Goal: Answer question/provide support: Share knowledge or assist other users

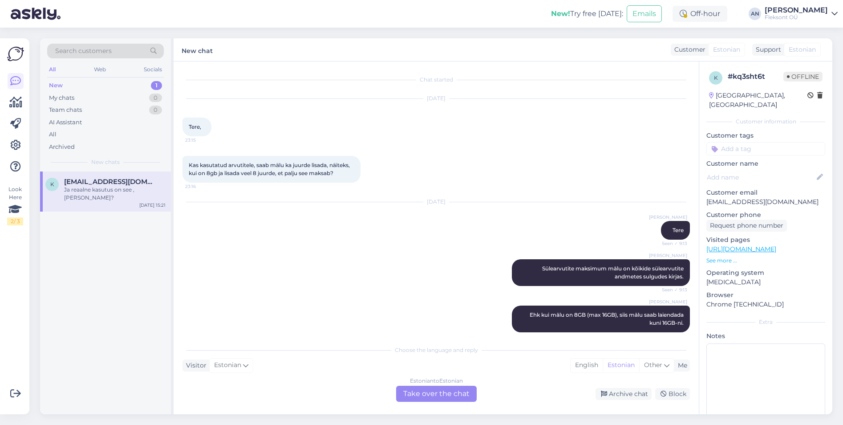
scroll to position [113, 0]
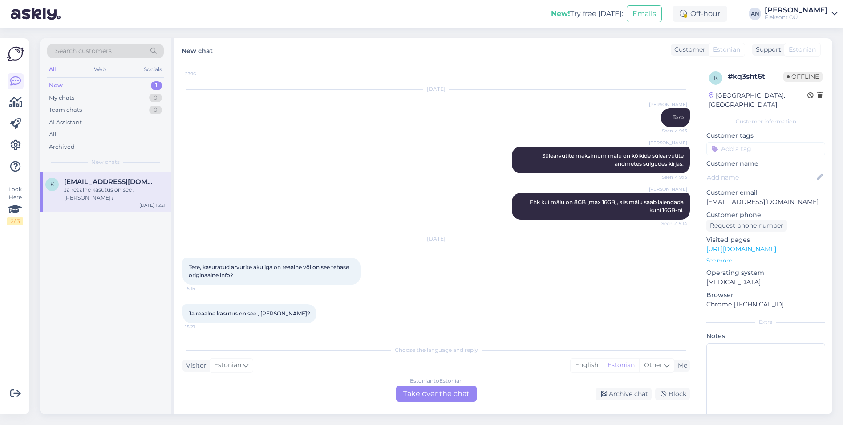
click at [447, 386] on div "Estonian to Estonian Take over the chat" at bounding box center [436, 394] width 81 height 16
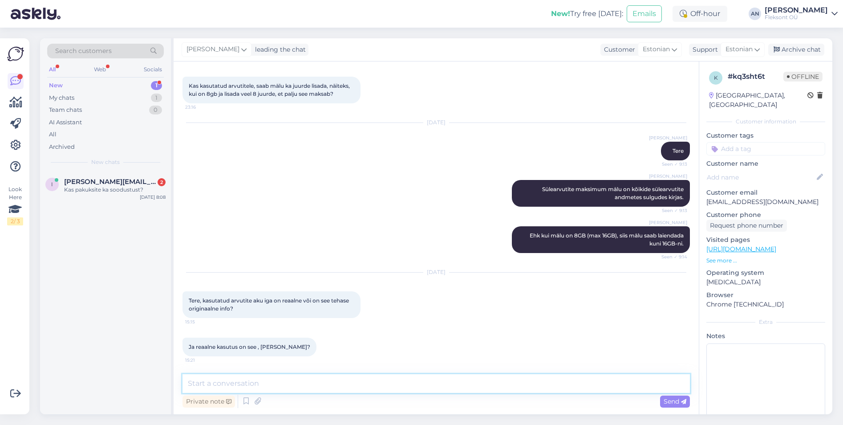
click at [393, 380] on textarea at bounding box center [437, 383] width 508 height 19
paste textarea "Aku kestvus (reaalne kasutus) 8 tundi"
click at [266, 382] on textarea "Tere. Kui on märgitud Aku kestvus (reaalne kasutus) 8 tundi" at bounding box center [437, 383] width 508 height 19
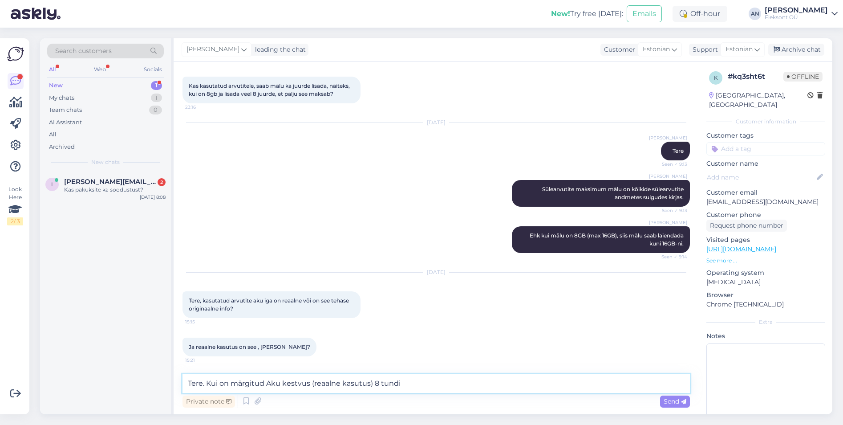
click at [267, 386] on textarea "Tere. Kui on märgitud Aku kestvus (reaalne kasutus) 8 tundi" at bounding box center [437, 383] width 508 height 19
click at [422, 375] on textarea "Tere. Kui on märgitud "Aku kestvus (reaalne kasutus) 8 tundi" at bounding box center [437, 383] width 508 height 19
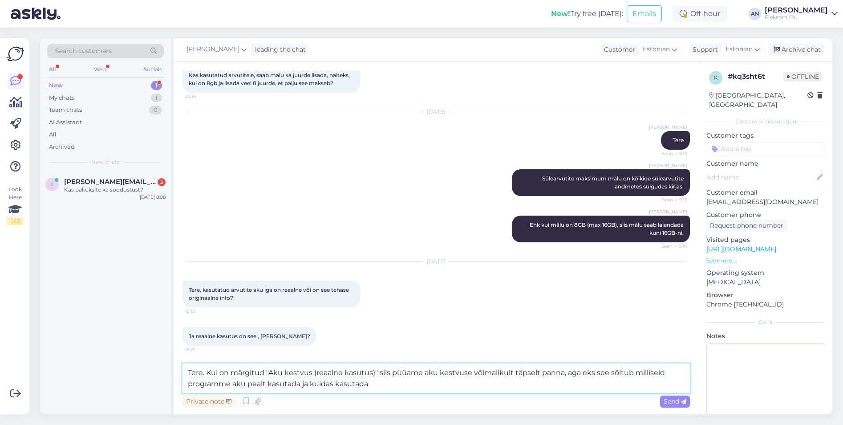
type textarea "Tere. Kui on märgitud "Aku kestvus (reaalne kasutus)" siis püüame aku kestvuse …"
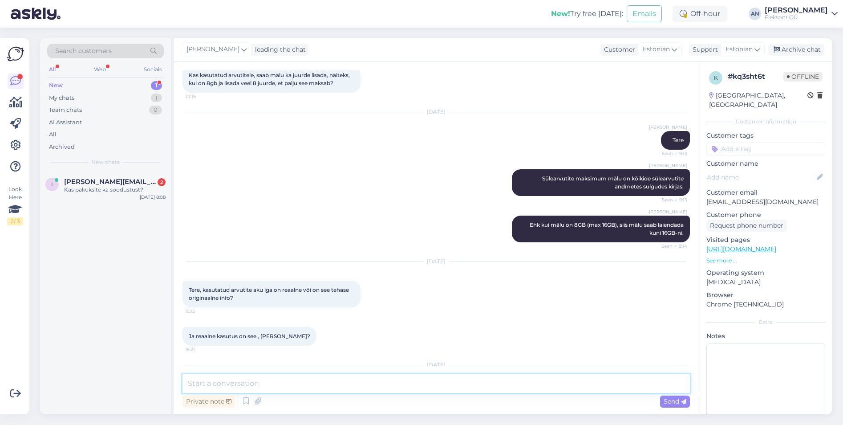
scroll to position [160, 0]
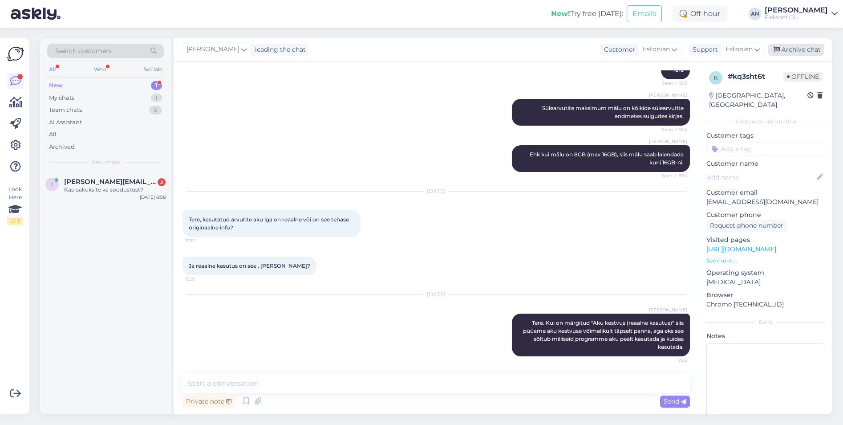
click at [814, 49] on div "Archive chat" at bounding box center [796, 50] width 56 height 12
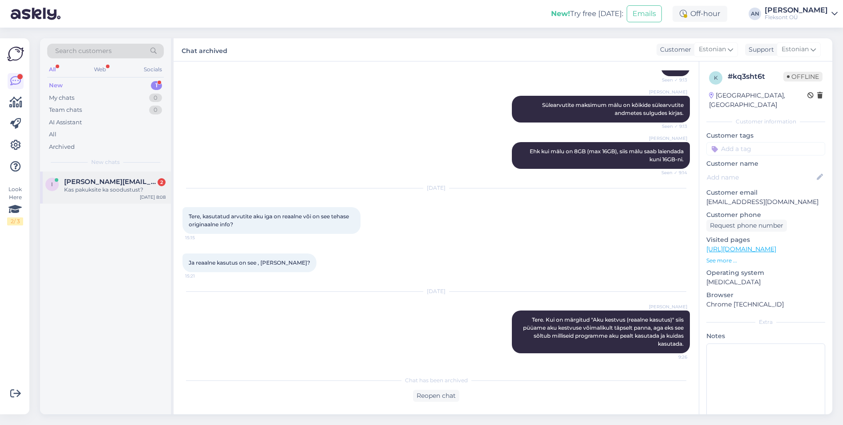
click at [87, 191] on div "Kas pakuksite ka soodustust?" at bounding box center [115, 190] width 102 height 8
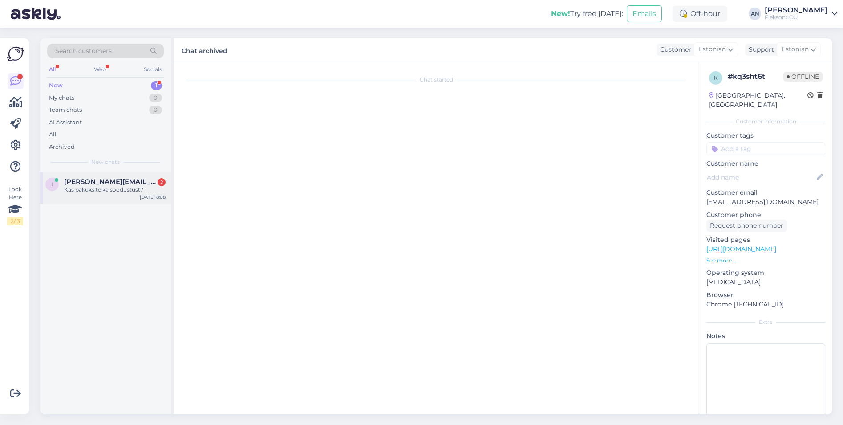
scroll to position [0, 0]
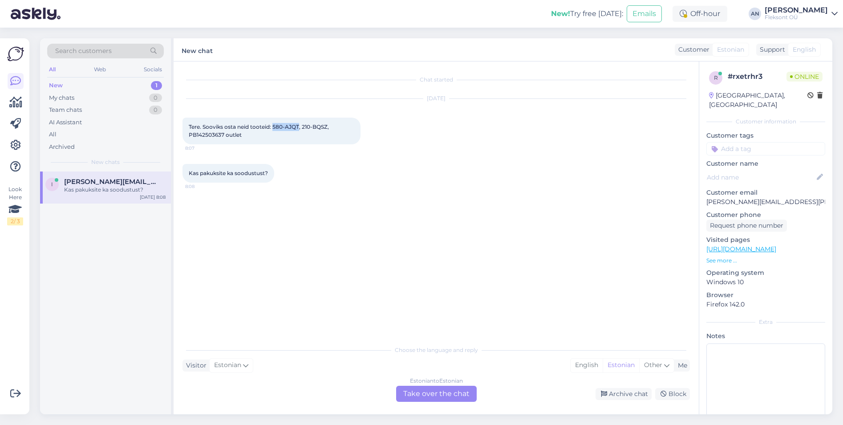
drag, startPoint x: 274, startPoint y: 126, endPoint x: 299, endPoint y: 125, distance: 24.9
click at [299, 125] on span "Tere. Sooviks osta neid tooteid: 580-AJQT, 210-BQSZ, PB142503637 outlet" at bounding box center [260, 130] width 142 height 15
copy span "580-AJQT"
drag, startPoint x: 303, startPoint y: 127, endPoint x: 329, endPoint y: 128, distance: 25.8
click at [329, 128] on span "Tere. Sooviks osta neid tooteid: 580-AJQT, 210-BQSZ, PB142503637 outlet" at bounding box center [260, 130] width 142 height 15
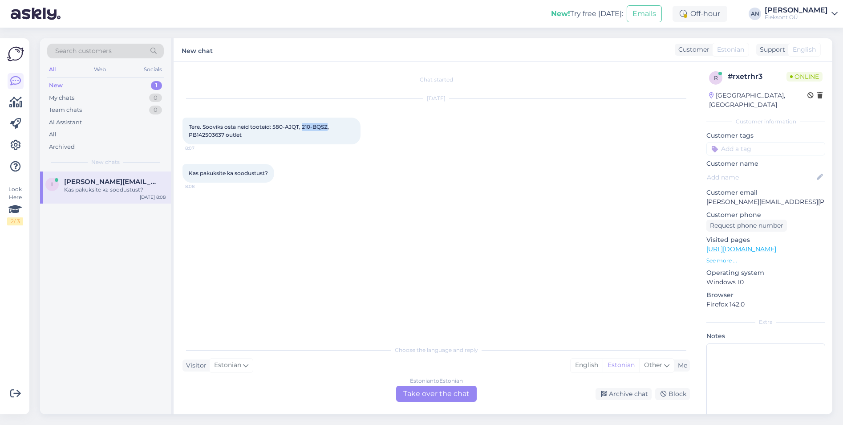
copy span "210-BQSZ"
drag, startPoint x: 189, startPoint y: 134, endPoint x: 245, endPoint y: 137, distance: 55.7
click at [245, 137] on div "Tere. Sooviks osta neid tooteid: 580-AJQT, 210-BQSZ, PB142503637 outlet 8:07" at bounding box center [272, 131] width 178 height 27
copy span "PB142503637 outlet"
click at [719, 256] on p "See more ..." at bounding box center [766, 260] width 119 height 8
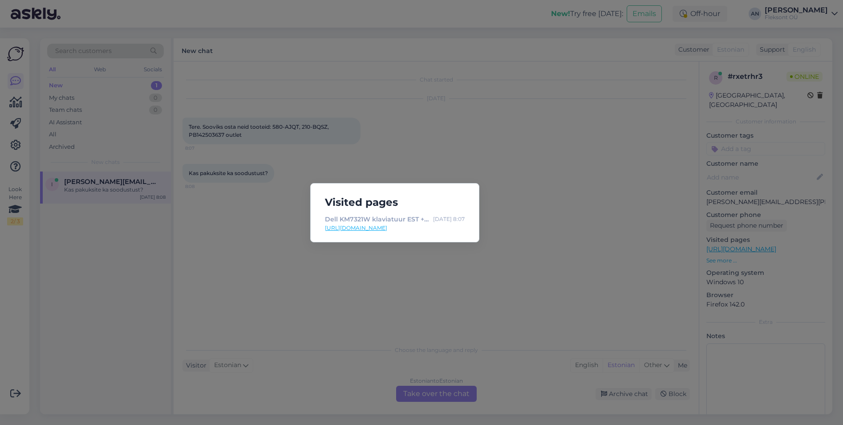
click at [545, 226] on div "Visited pages Dell KM7321W klaviatuur EST + hiir 99 € [DATE] 8:07 [URL][DOMAIN_…" at bounding box center [421, 212] width 843 height 425
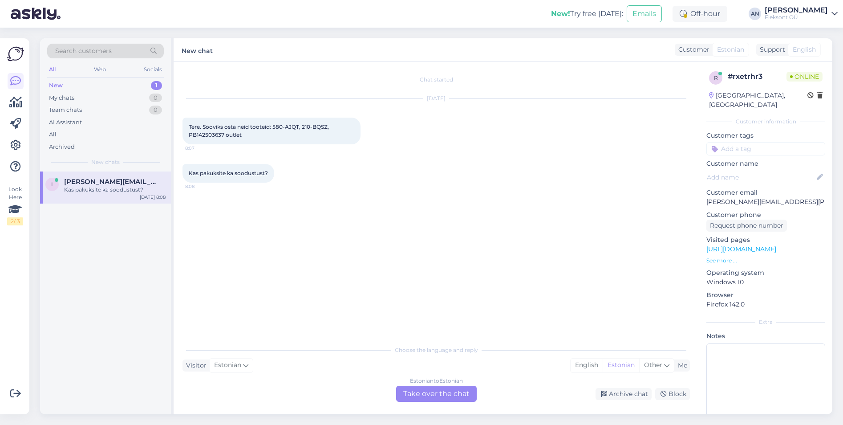
click at [429, 392] on div "Estonian to Estonian Take over the chat" at bounding box center [436, 394] width 81 height 16
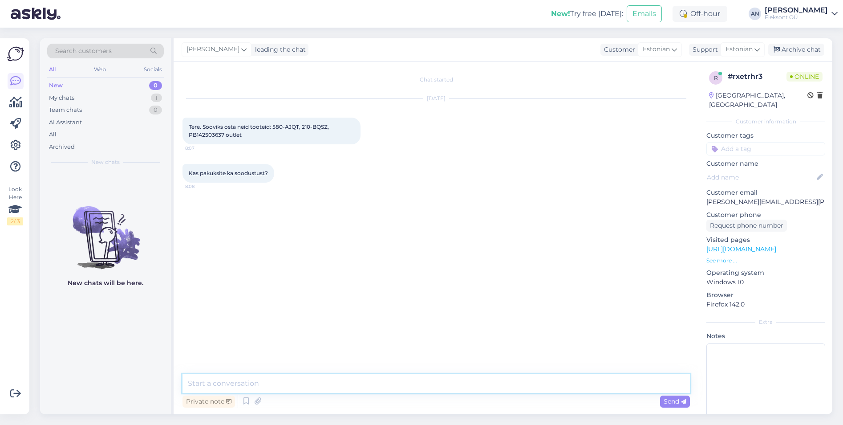
click at [265, 382] on textarea at bounding box center [437, 383] width 508 height 19
click at [267, 374] on textarea at bounding box center [437, 383] width 508 height 19
type textarea "Tere"
type textarea "Saadame pakkumise e-mailile"
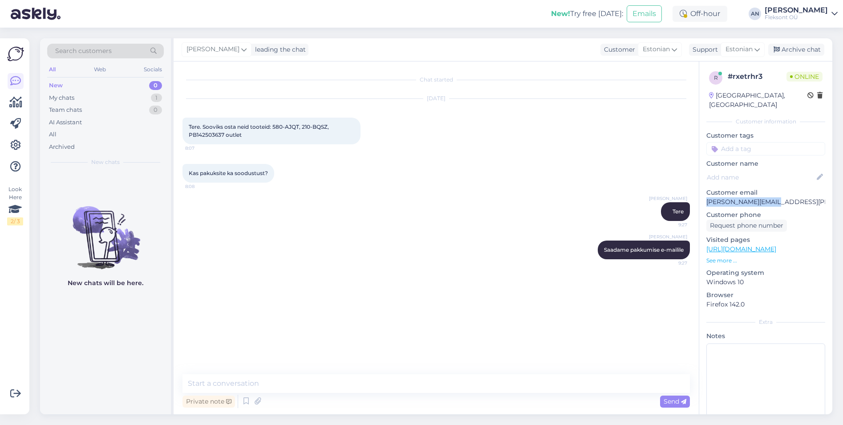
drag, startPoint x: 769, startPoint y: 190, endPoint x: 706, endPoint y: 191, distance: 63.3
click at [706, 191] on div "r # rxetrhr3 Online [GEOGRAPHIC_DATA], [GEOGRAPHIC_DATA] Customer information C…" at bounding box center [765, 248] width 133 height 375
copy p "[PERSON_NAME][EMAIL_ADDRESS][PERSON_NAME][DOMAIN_NAME]"
drag, startPoint x: 273, startPoint y: 126, endPoint x: 299, endPoint y: 128, distance: 25.5
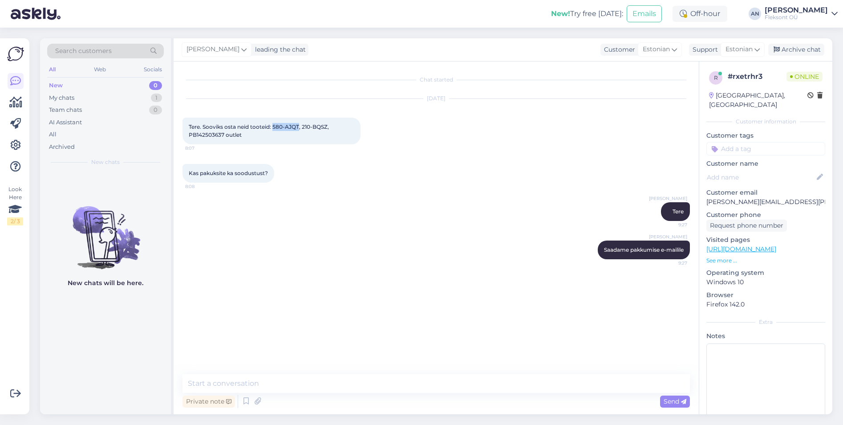
click at [299, 128] on span "Tere. Sooviks osta neid tooteid: 580-AJQT, 210-BQSZ, PB142503637 outlet" at bounding box center [260, 130] width 142 height 15
copy span "580-AJQT"
drag, startPoint x: 302, startPoint y: 127, endPoint x: 326, endPoint y: 127, distance: 24.5
click at [326, 127] on span "Tere. Sooviks osta neid tooteid: 580-AJQT, 210-BQSZ, PB142503637 outlet" at bounding box center [260, 130] width 142 height 15
copy span "210-BQSZ"
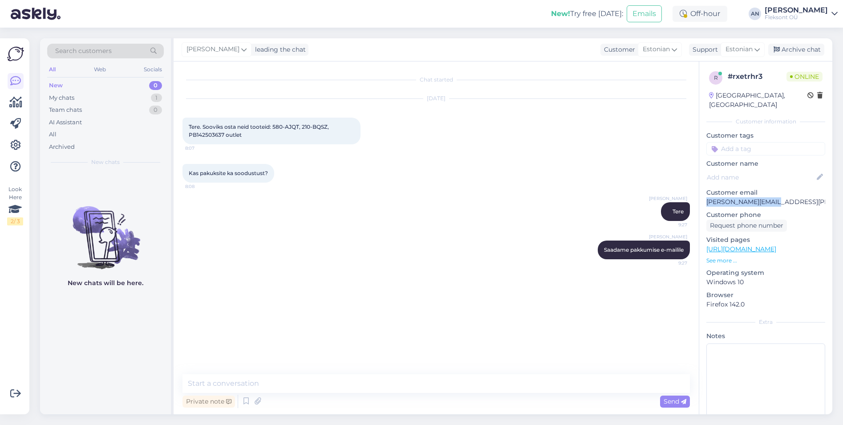
drag, startPoint x: 775, startPoint y: 193, endPoint x: 706, endPoint y: 193, distance: 69.0
click at [706, 193] on div "r # rxetrhr3 Online [GEOGRAPHIC_DATA], [GEOGRAPHIC_DATA] Customer information C…" at bounding box center [765, 248] width 133 height 375
copy p "[PERSON_NAME][EMAIL_ADDRESS][PERSON_NAME][DOMAIN_NAME]"
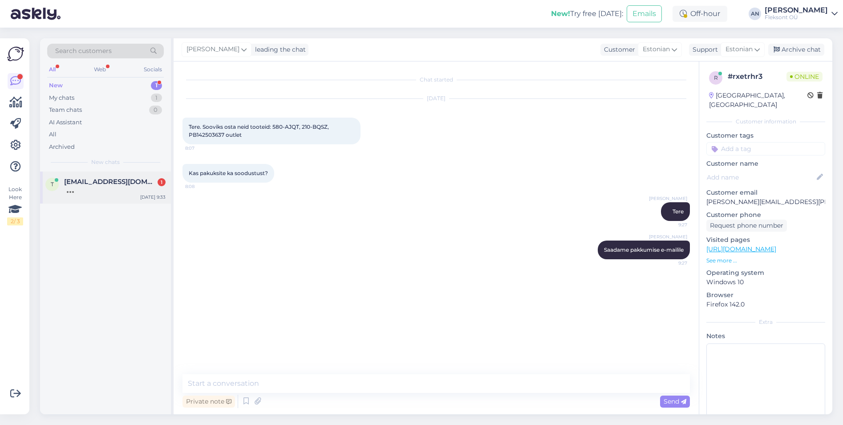
click at [90, 187] on div at bounding box center [115, 190] width 102 height 8
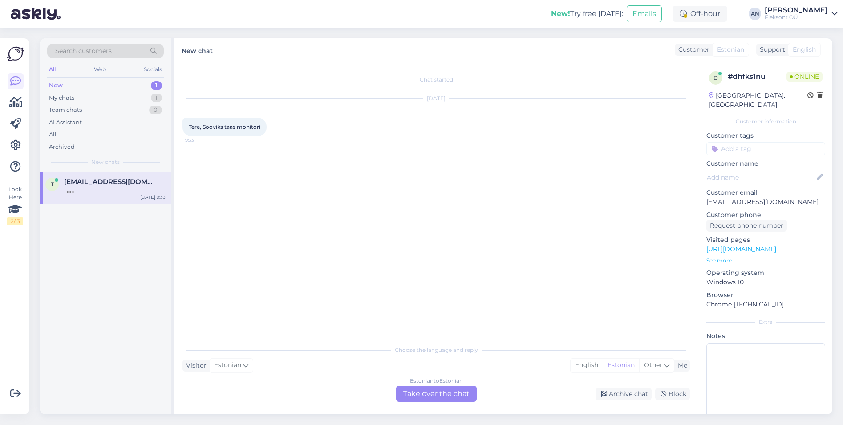
click at [380, 179] on div "Chat started [DATE] Tere, Sooviks taas monitori 9:33" at bounding box center [441, 201] width 516 height 262
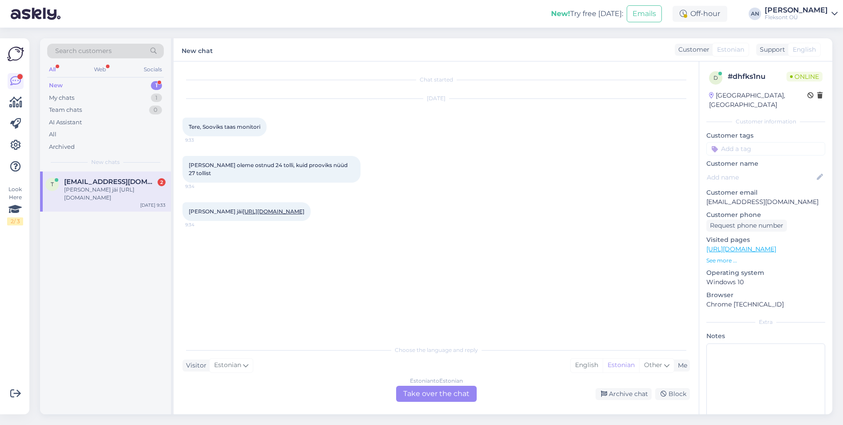
click at [304, 208] on link "[URL][DOMAIN_NAME]" at bounding box center [274, 211] width 62 height 7
click at [444, 393] on div "Estonian to Estonian Take over the chat" at bounding box center [436, 394] width 81 height 16
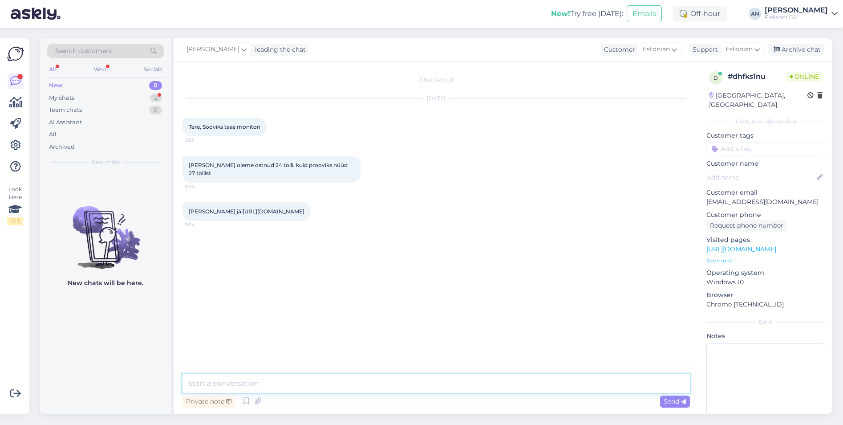
click at [271, 385] on textarea at bounding box center [437, 383] width 508 height 19
type textarea "Tere"
click at [287, 208] on link "[URL][DOMAIN_NAME]" at bounding box center [274, 211] width 62 height 7
click at [307, 383] on textarea at bounding box center [437, 383] width 508 height 19
type textarea "Kontoritööks [PERSON_NAME]"
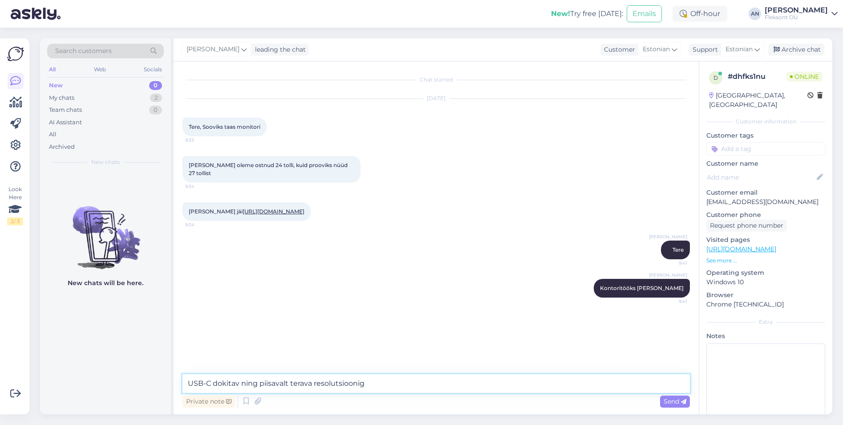
type textarea "USB-C dokitav ning piisavalt terava resolutsiooniga"
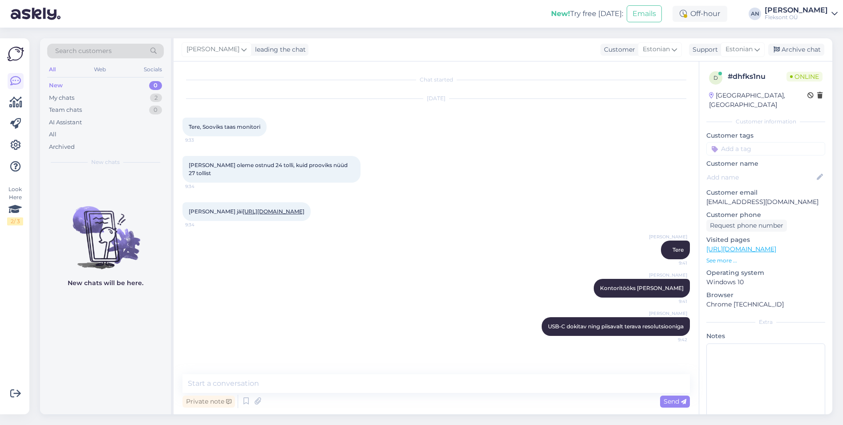
click at [282, 208] on link "[URL][DOMAIN_NAME]" at bounding box center [274, 211] width 62 height 7
click at [244, 380] on textarea at bounding box center [437, 383] width 508 height 19
type textarea "Hind KM-ga: 221€/tk"
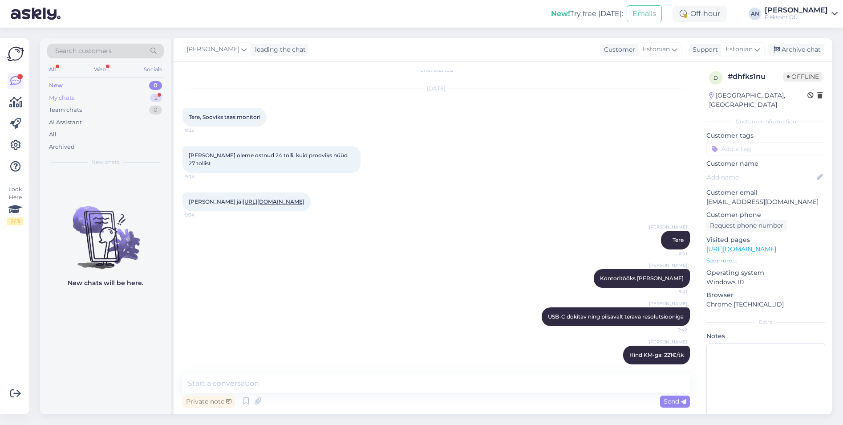
click at [60, 94] on div "My chats" at bounding box center [61, 98] width 25 height 9
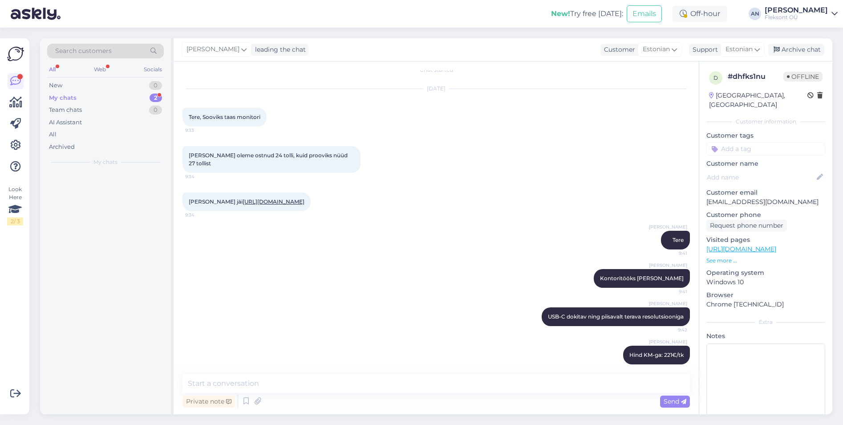
click at [64, 98] on div "My chats" at bounding box center [63, 98] width 28 height 9
click at [57, 85] on div "New" at bounding box center [55, 85] width 13 height 9
click at [65, 99] on div "My chats" at bounding box center [61, 98] width 25 height 9
click at [90, 193] on div "Tänud pakkumast" at bounding box center [115, 190] width 102 height 8
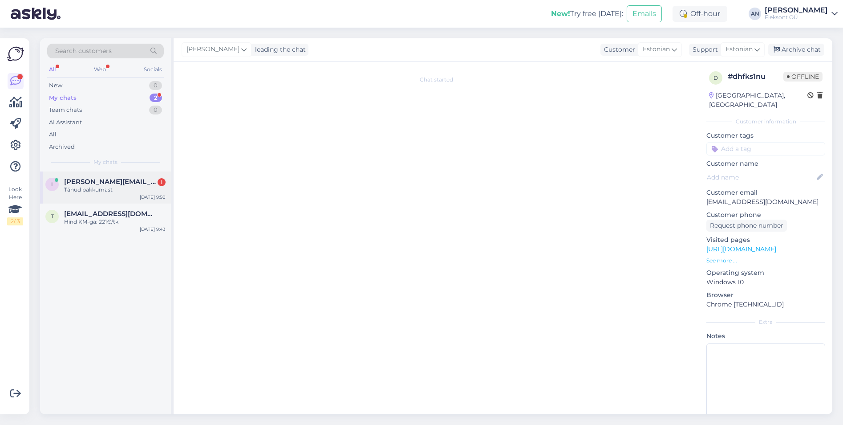
scroll to position [0, 0]
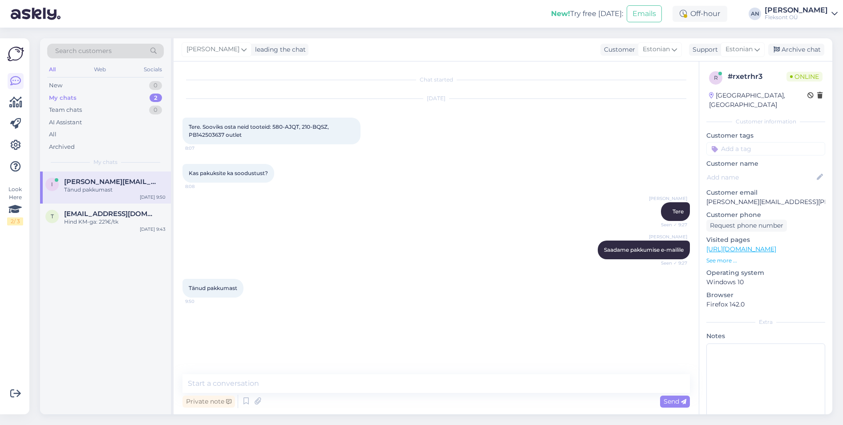
click at [66, 94] on div "My chats" at bounding box center [63, 98] width 28 height 9
click at [79, 218] on div "Hind KM-ga: 221€/tk" at bounding box center [115, 222] width 102 height 8
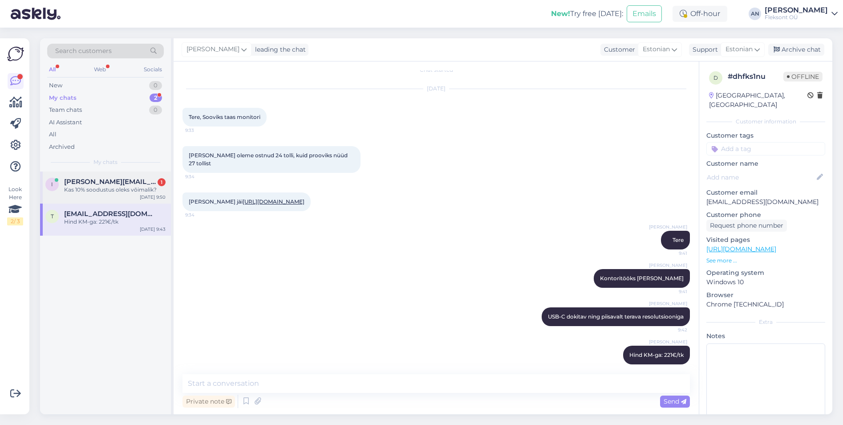
click at [80, 182] on span "[PERSON_NAME][EMAIL_ADDRESS][PERSON_NAME][DOMAIN_NAME]" at bounding box center [110, 182] width 93 height 8
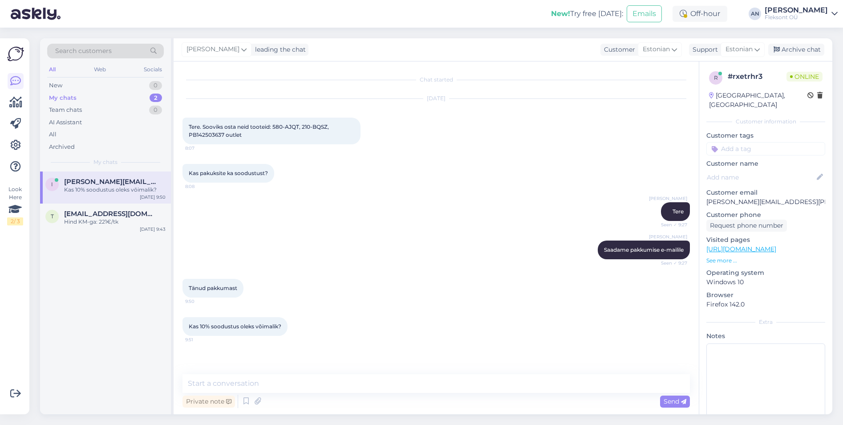
scroll to position [0, 0]
click at [233, 382] on textarea at bounding box center [437, 383] width 508 height 19
type textarea "Kahjuks mitte"
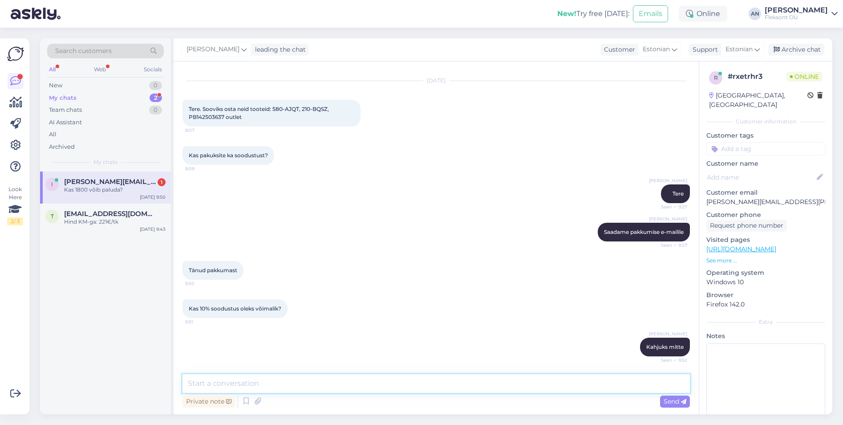
scroll to position [56, 0]
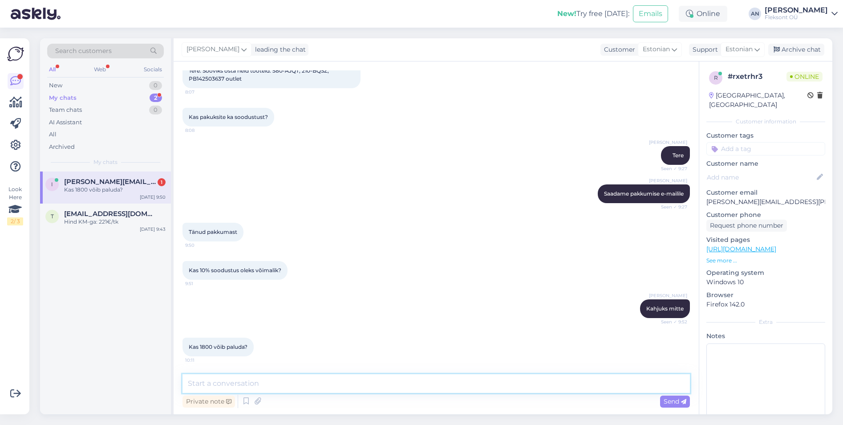
click at [239, 385] on textarea at bounding box center [437, 383] width 508 height 19
click at [244, 378] on textarea at bounding box center [437, 383] width 508 height 19
type textarea "1800€ KM-ga saame hakkama."
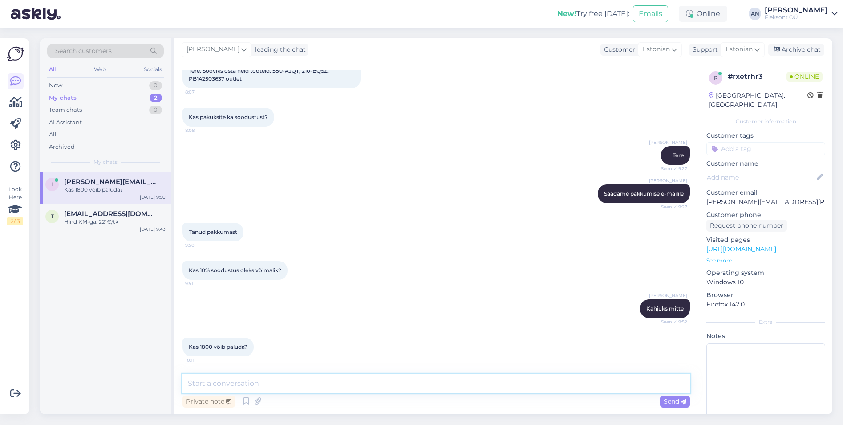
scroll to position [94, 0]
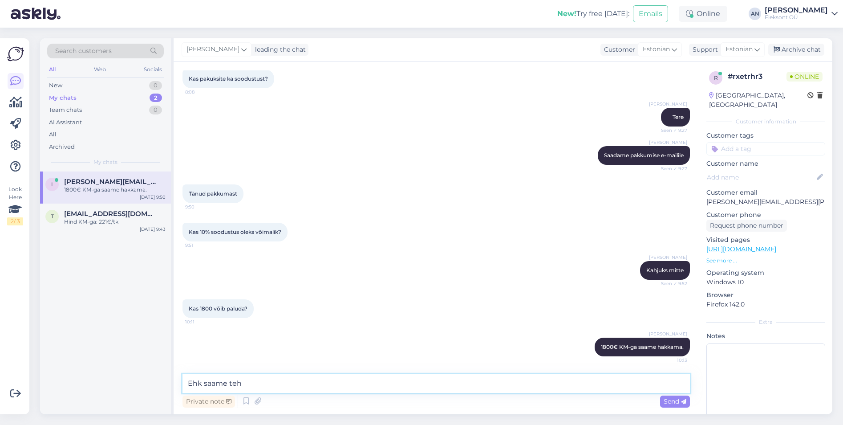
type textarea "Ehk [PERSON_NAME]"
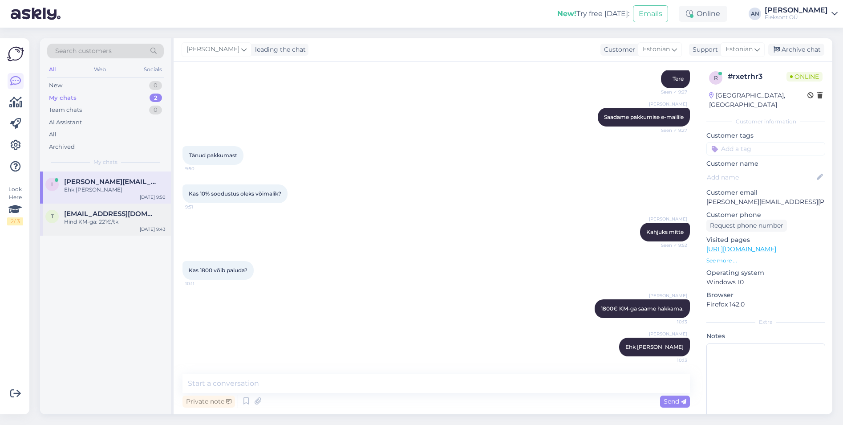
click at [86, 218] on div "Hind KM-ga: 221€/tk" at bounding box center [115, 222] width 102 height 8
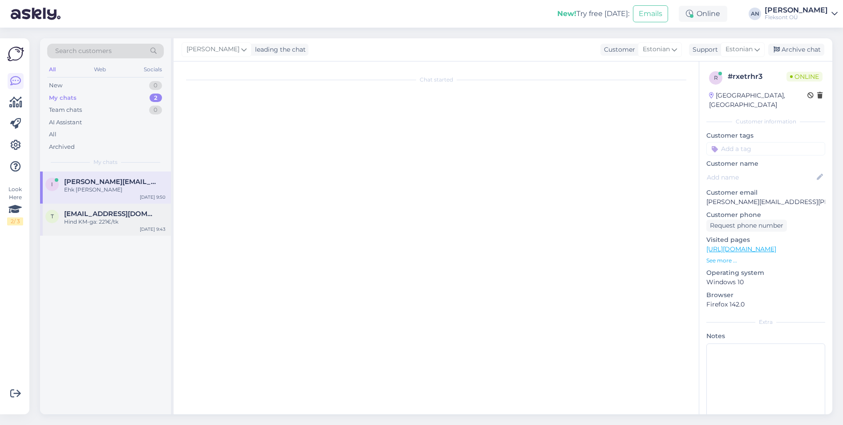
scroll to position [10, 0]
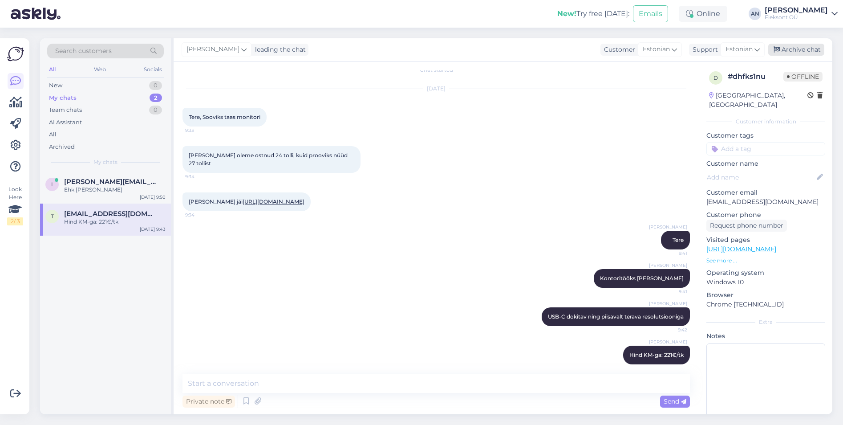
click at [802, 46] on div "Archive chat" at bounding box center [796, 50] width 56 height 12
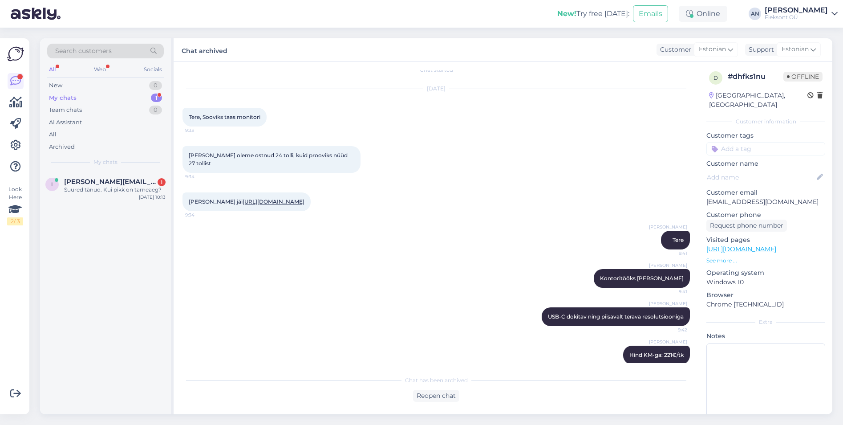
click at [273, 244] on div "[PERSON_NAME] Tere 9:41" at bounding box center [437, 240] width 508 height 38
click at [89, 190] on div "Suured tänud. Kui pikk on tarneaeg?" at bounding box center [115, 190] width 102 height 8
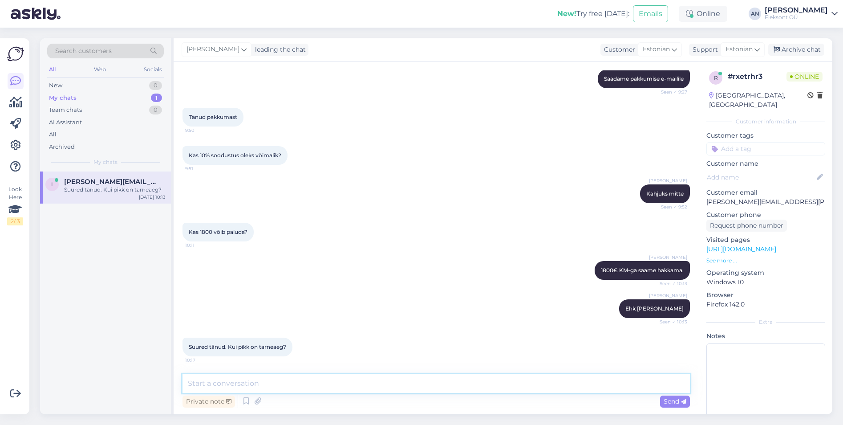
click at [309, 389] on textarea at bounding box center [437, 383] width 508 height 19
type textarea "Tooted on Tallinna esinduses koha peal olemas."
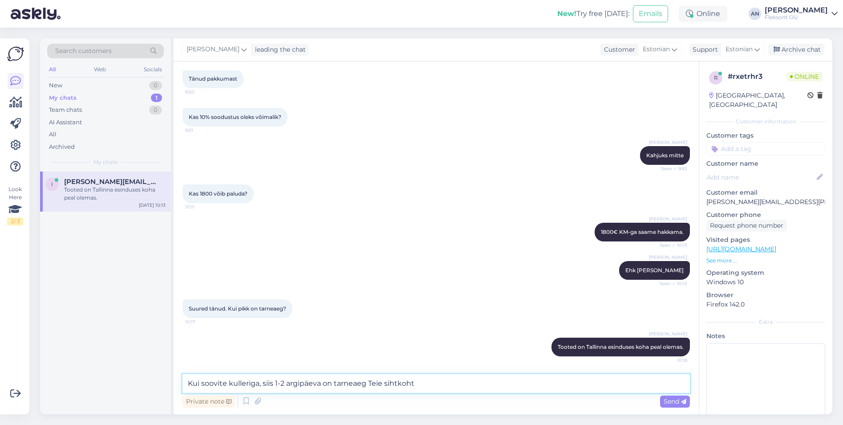
type textarea "Kui soovite kulleriga, siis 1-2 argipäeva on tarneaeg Teie sihtkohta"
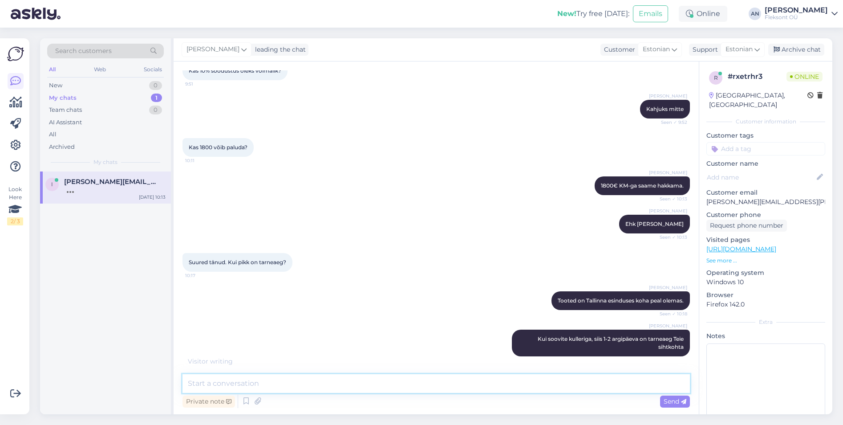
scroll to position [294, 0]
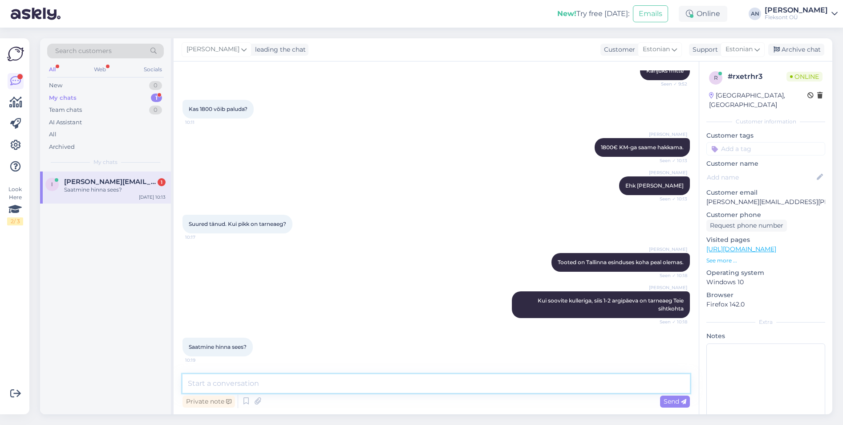
click at [260, 385] on textarea at bounding box center [437, 383] width 508 height 19
type textarea "DPD kulleriga saatmine on 8 eurot lisaks"
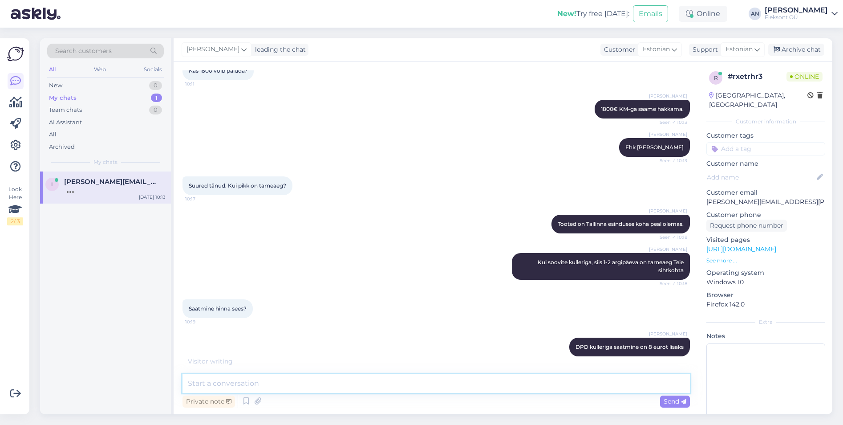
scroll to position [370, 0]
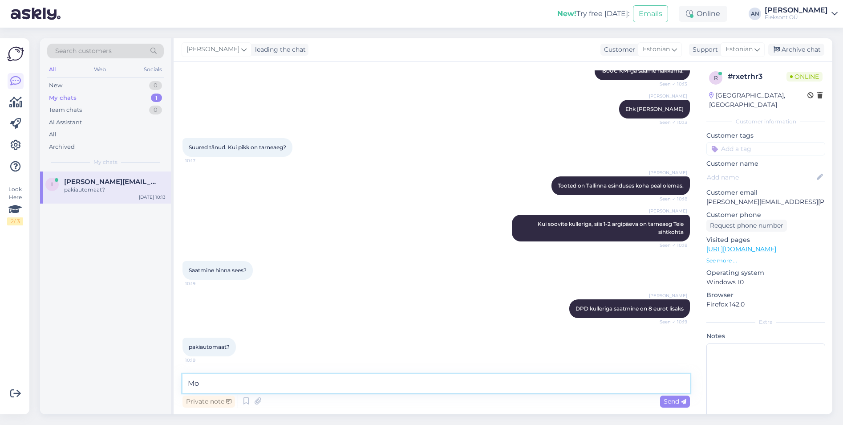
type textarea "M"
type textarea "P"
type textarea "DPD pakiautomaat on tasuta, aga monitor sinna ei mahu"
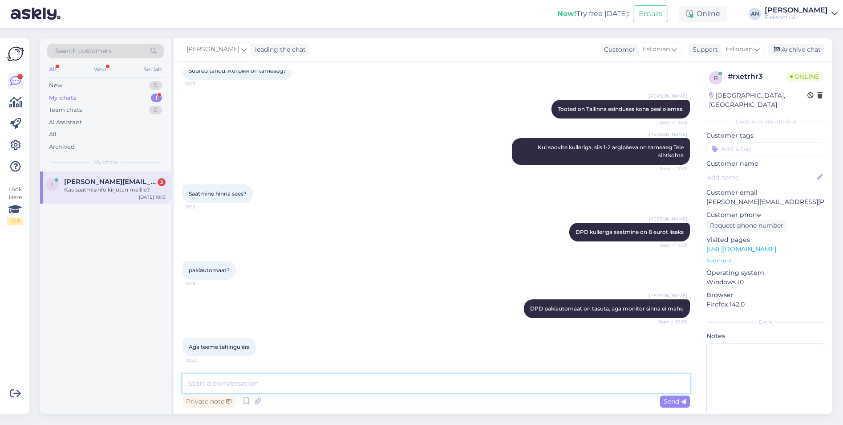
scroll to position [524, 0]
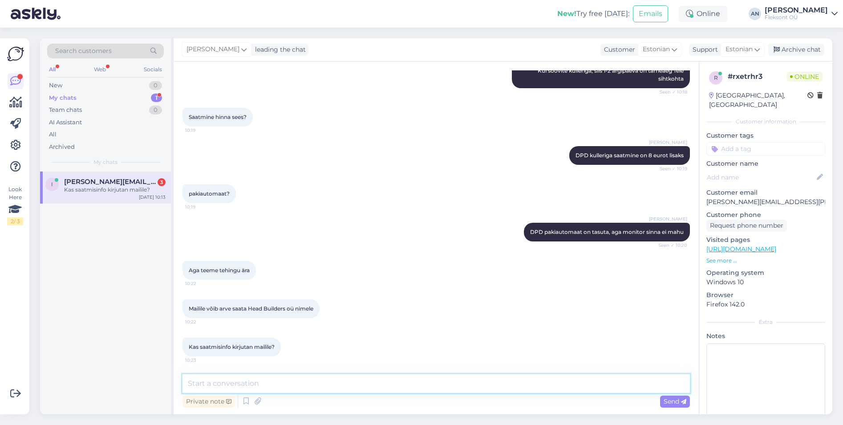
click at [273, 383] on textarea at bounding box center [437, 383] width 508 height 19
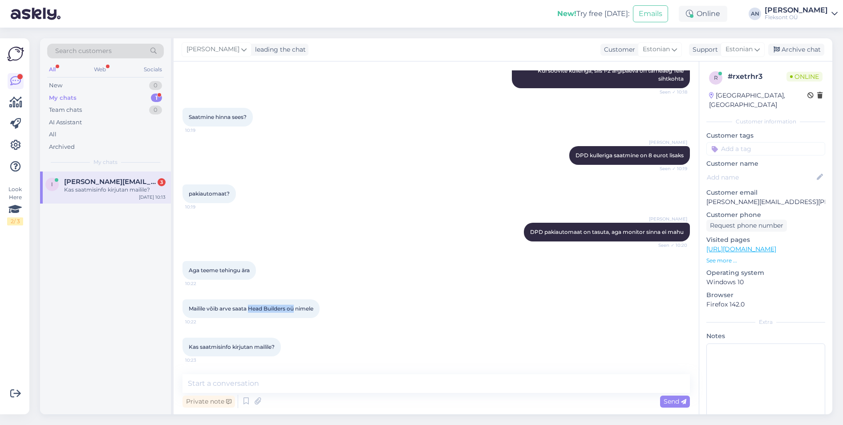
drag, startPoint x: 250, startPoint y: 308, endPoint x: 295, endPoint y: 307, distance: 45.4
click at [295, 307] on span "Mailile võib arve saata Head Builders oü nimele" at bounding box center [251, 308] width 125 height 7
copy span "Head Builders oü"
click at [260, 389] on textarea at bounding box center [437, 383] width 508 height 19
click at [265, 382] on textarea at bounding box center [437, 383] width 508 height 19
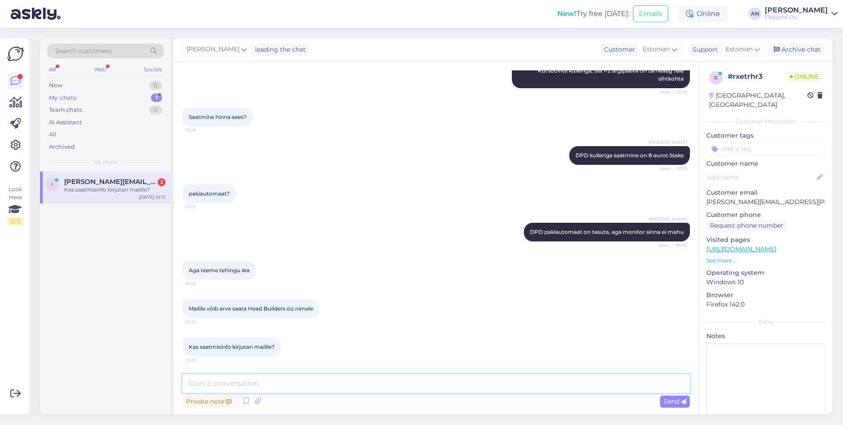
click at [265, 382] on textarea at bounding box center [437, 383] width 508 height 19
type textarea "Võite siia kirjutada"
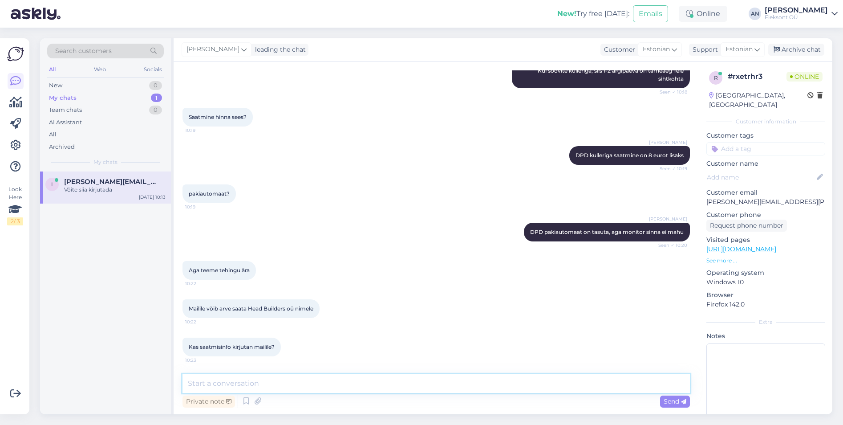
scroll to position [562, 0]
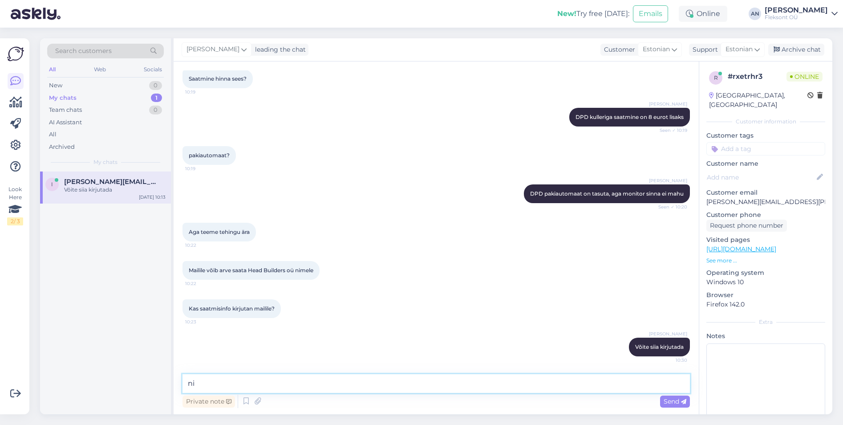
type textarea "n"
type textarea "ning siis saadan juba [PERSON_NAME] saatmise infoga Teile"
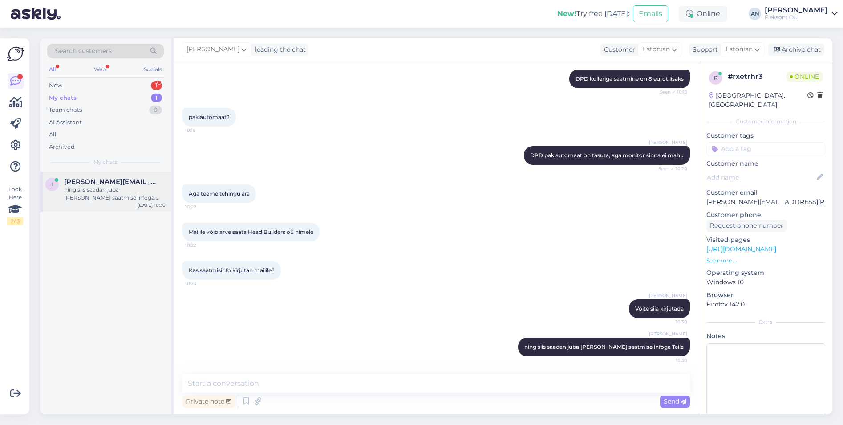
click at [98, 194] on div "ning siis saadan juba [PERSON_NAME] saatmise infoga Teile" at bounding box center [115, 194] width 102 height 16
click at [69, 83] on div "New 1" at bounding box center [105, 85] width 117 height 12
click at [110, 171] on div "a #a1jit3qg 1 Tere, kas see arvuti on uus või kasutatud uueväärne? [URL][DOMAIN…" at bounding box center [105, 191] width 131 height 40
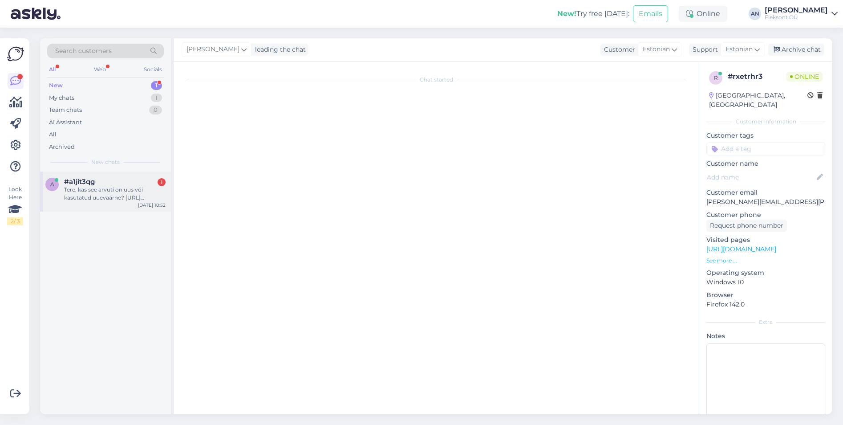
scroll to position [0, 0]
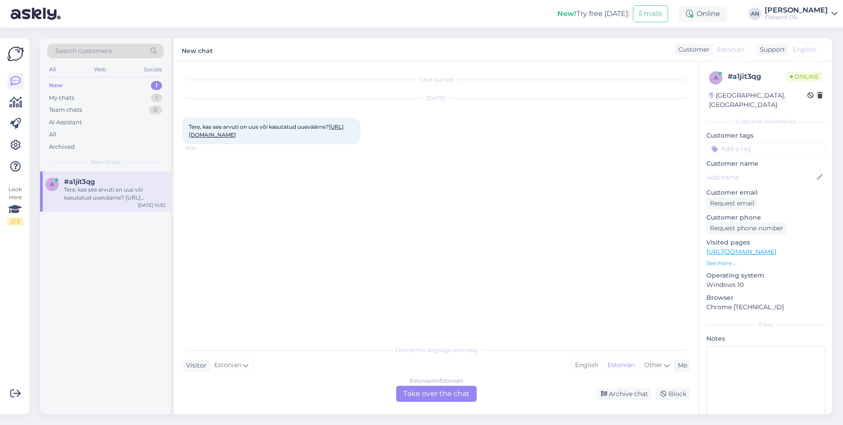
click at [277, 135] on link "[URL][DOMAIN_NAME]" at bounding box center [266, 130] width 155 height 15
click at [438, 389] on div "Estonian to Estonian Take over the chat" at bounding box center [436, 394] width 81 height 16
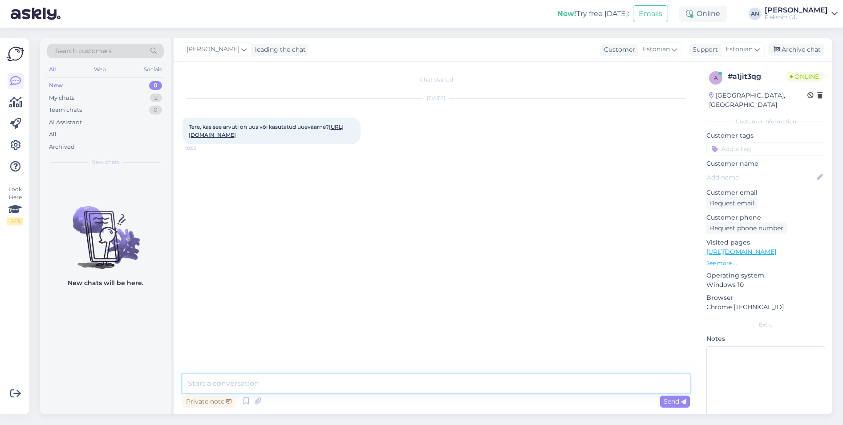
click at [361, 377] on textarea at bounding box center [437, 383] width 508 height 19
click at [364, 382] on textarea at bounding box center [437, 383] width 508 height 19
type textarea "Tere"
type textarea "Arvuti on uus"
click at [77, 98] on div "My chats 2" at bounding box center [105, 98] width 117 height 12
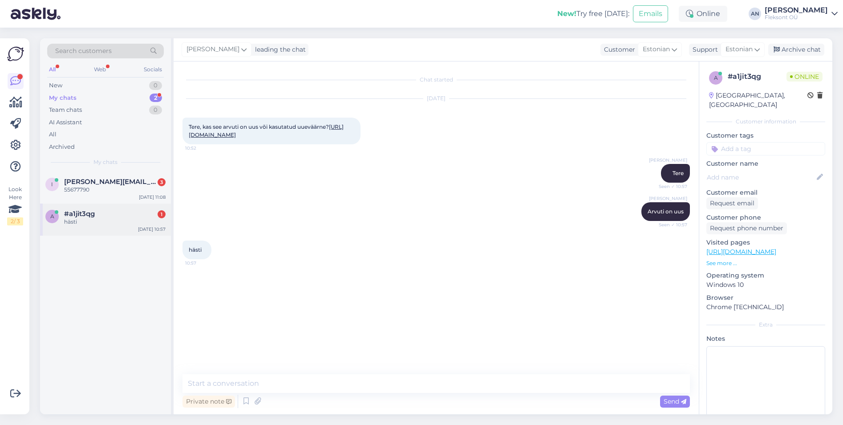
click at [74, 212] on span "#a1jit3qg" at bounding box center [79, 214] width 31 height 8
click at [92, 183] on span "[PERSON_NAME][EMAIL_ADDRESS][PERSON_NAME][DOMAIN_NAME]" at bounding box center [110, 182] width 93 height 8
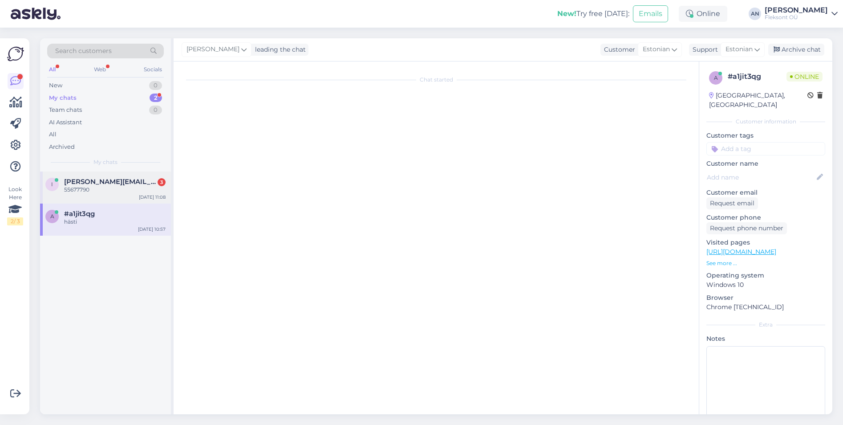
scroll to position [715, 0]
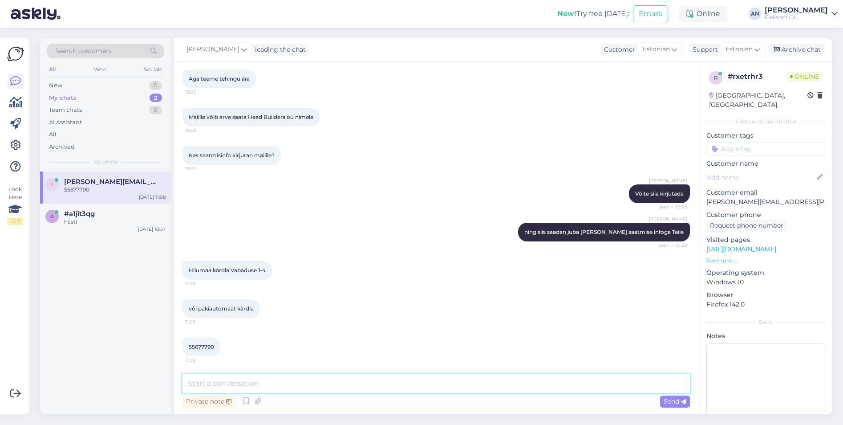
click at [270, 380] on textarea at bounding box center [437, 383] width 508 height 19
type textarea "Pakiautomaati ei saa, kuna monitor ei mahu sinna."
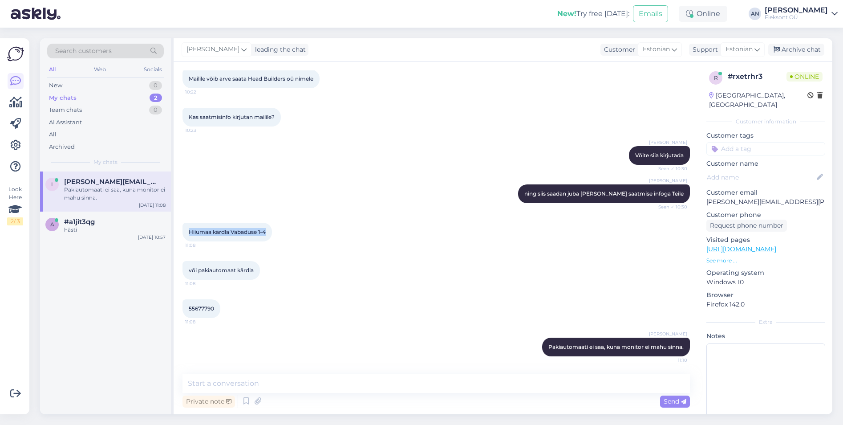
drag, startPoint x: 187, startPoint y: 231, endPoint x: 272, endPoint y: 232, distance: 84.2
click at [272, 232] on div "Hiiumaa kärdla Vabaduse 1-4 11:08" at bounding box center [227, 232] width 89 height 19
copy span "Hiiumaa kärdla Vabaduse 1-4"
drag, startPoint x: 272, startPoint y: 232, endPoint x: 298, endPoint y: 272, distance: 48.5
click at [306, 285] on div "või pakiautomaat kärdla 11:08" at bounding box center [437, 270] width 508 height 38
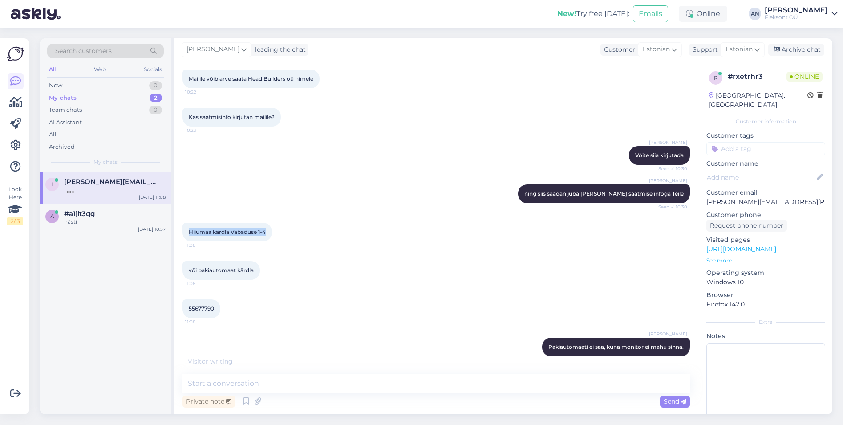
drag, startPoint x: 272, startPoint y: 231, endPoint x: 182, endPoint y: 229, distance: 90.0
click at [182, 229] on div "Chat started [DATE] Tere. Sooviks osta neid tooteid: 580-AJQT, 210-BQSZ, PB1425…" at bounding box center [436, 237] width 525 height 353
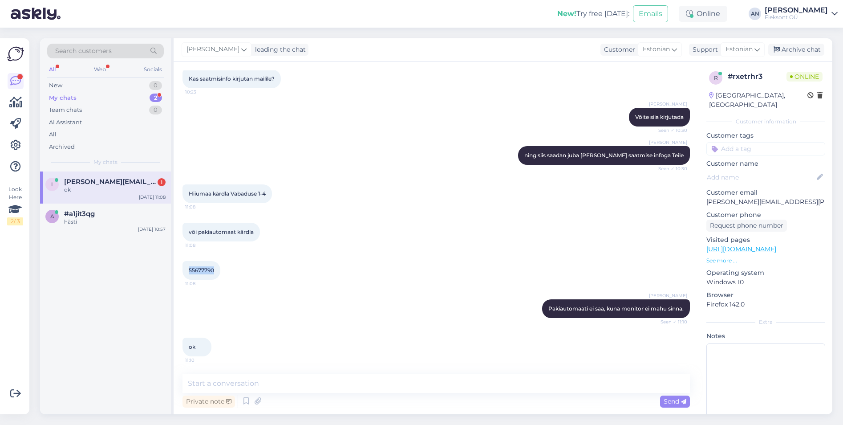
drag, startPoint x: 213, startPoint y: 271, endPoint x: 186, endPoint y: 271, distance: 27.6
click at [186, 271] on div "55677790 11:08" at bounding box center [202, 270] width 38 height 19
drag, startPoint x: 774, startPoint y: 189, endPoint x: 702, endPoint y: 190, distance: 72.1
click at [702, 190] on div "r # rxetrhr3 Online [GEOGRAPHIC_DATA], [GEOGRAPHIC_DATA] Customer information C…" at bounding box center [765, 248] width 133 height 375
click at [235, 386] on textarea at bounding box center [437, 383] width 508 height 19
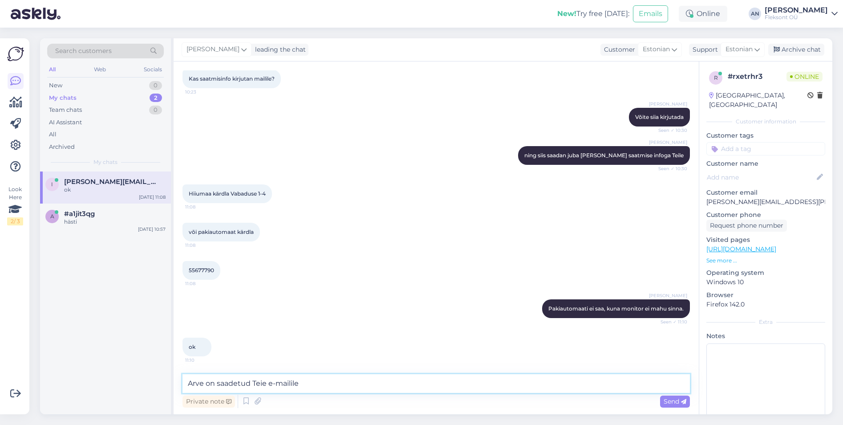
type textarea "Arve on saadetud Teie e-mailile."
